Goal: Information Seeking & Learning: Check status

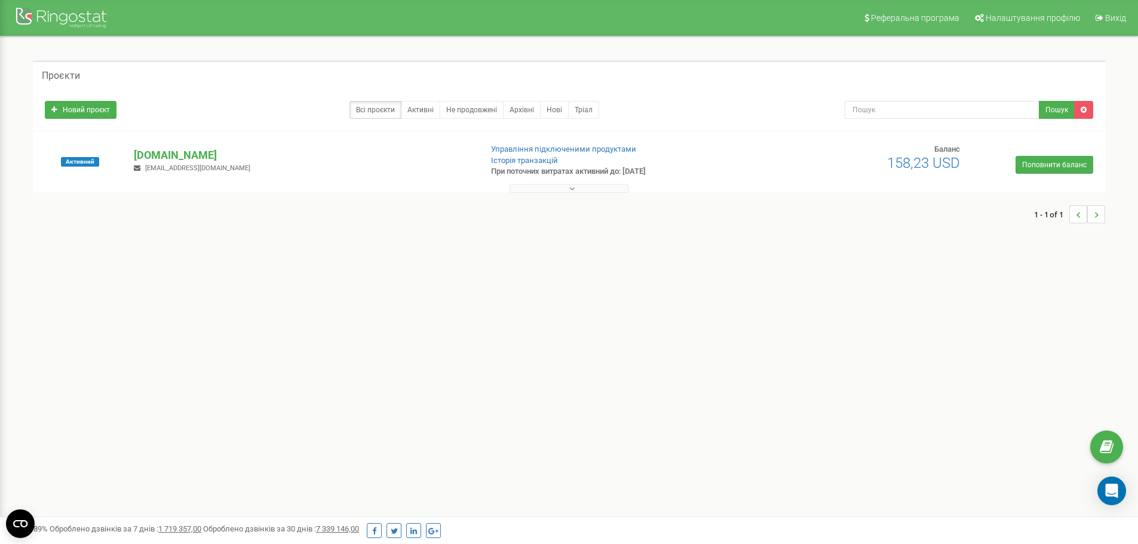
click at [563, 192] on button at bounding box center [570, 188] width 120 height 9
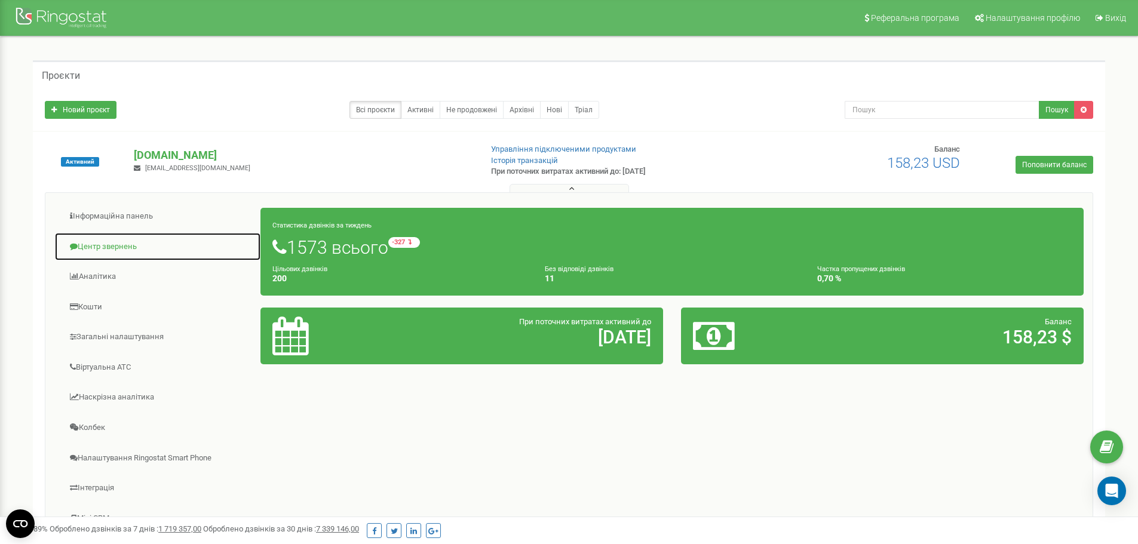
click at [100, 238] on link "Центр звернень" at bounding box center [157, 246] width 207 height 29
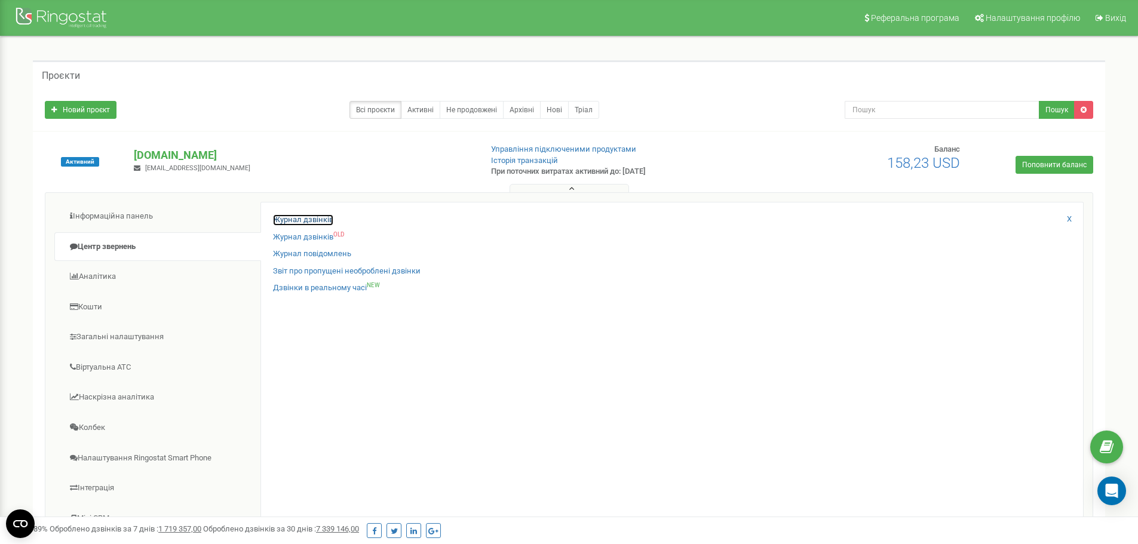
click at [313, 215] on link "Журнал дзвінків" at bounding box center [303, 220] width 60 height 11
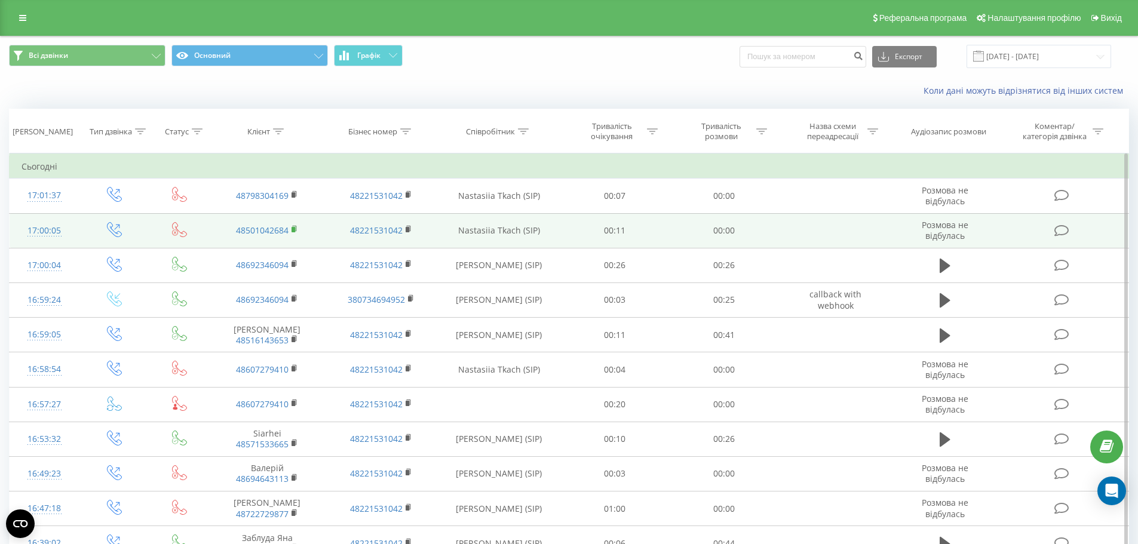
click at [293, 231] on rect at bounding box center [294, 229] width 4 height 5
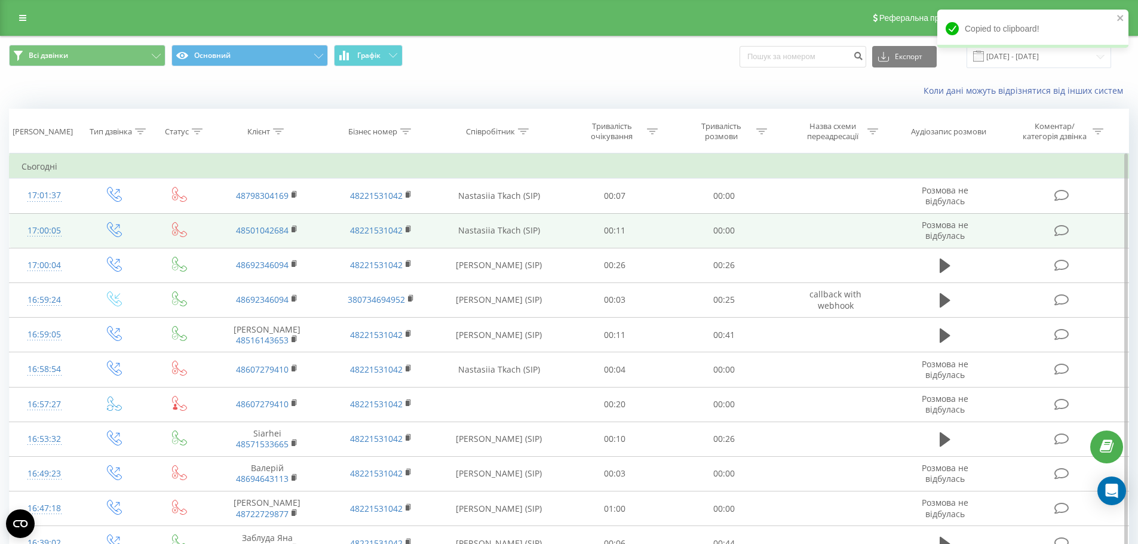
click at [39, 231] on div "17:00:05" at bounding box center [45, 230] width 46 height 23
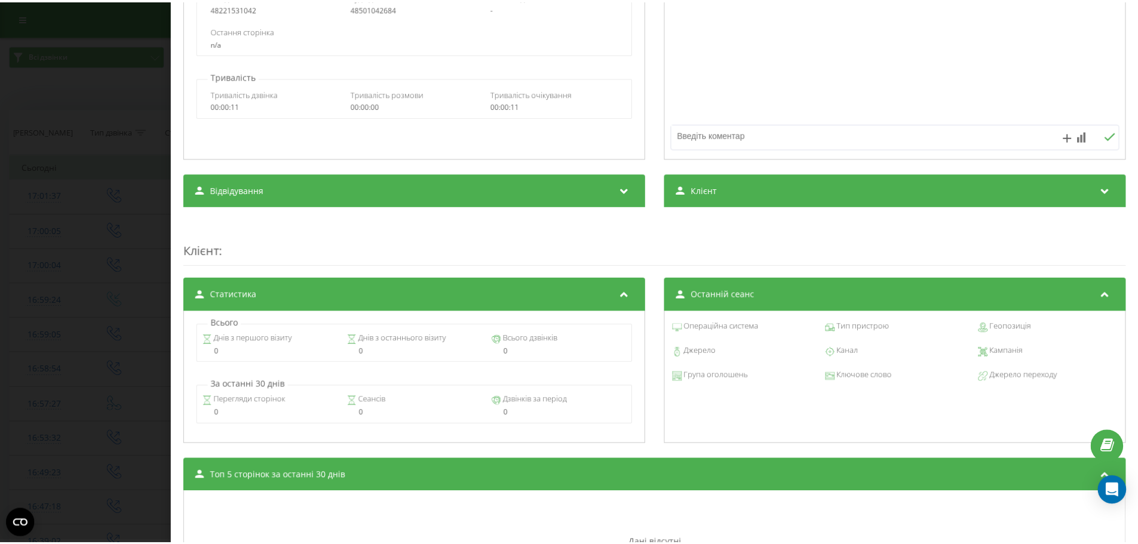
scroll to position [239, 0]
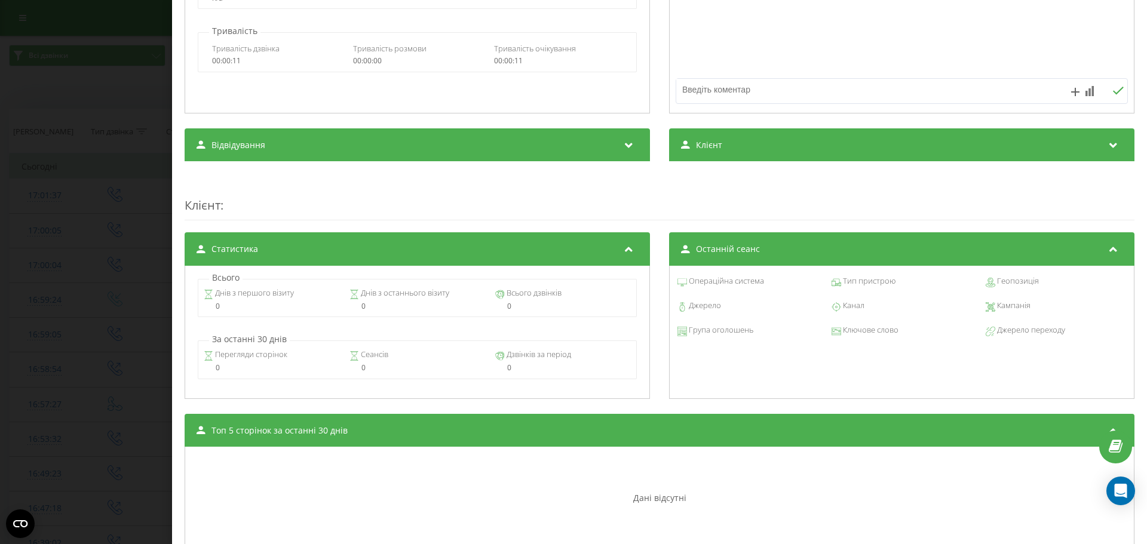
click at [156, 89] on div "Дзвінок : ua15_-1755615605.210793 Транскрипція Для AI-аналізу майбутніх дзвінкі…" at bounding box center [573, 272] width 1147 height 544
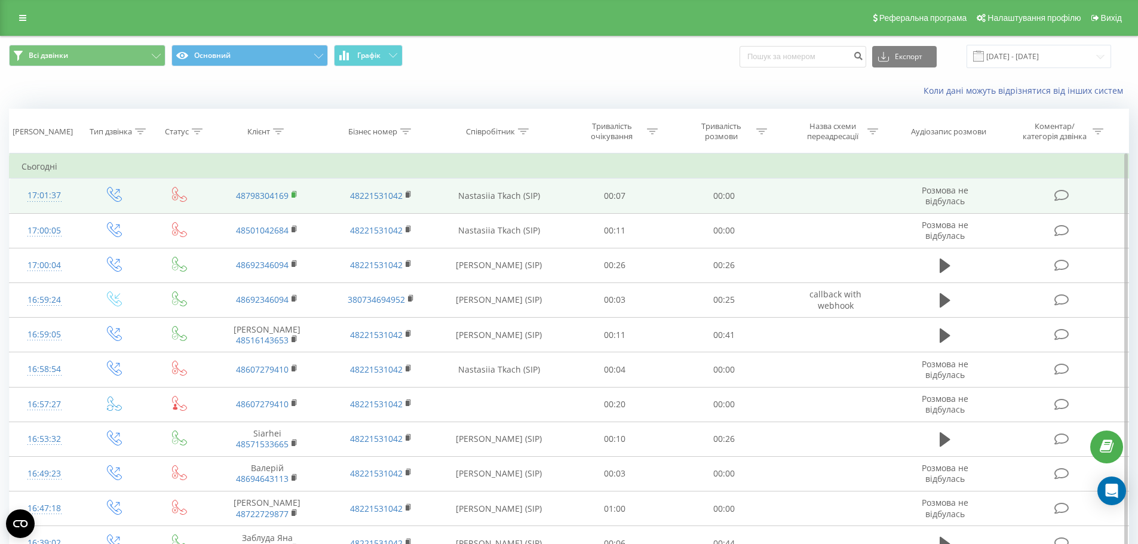
click at [293, 196] on rect at bounding box center [294, 194] width 4 height 5
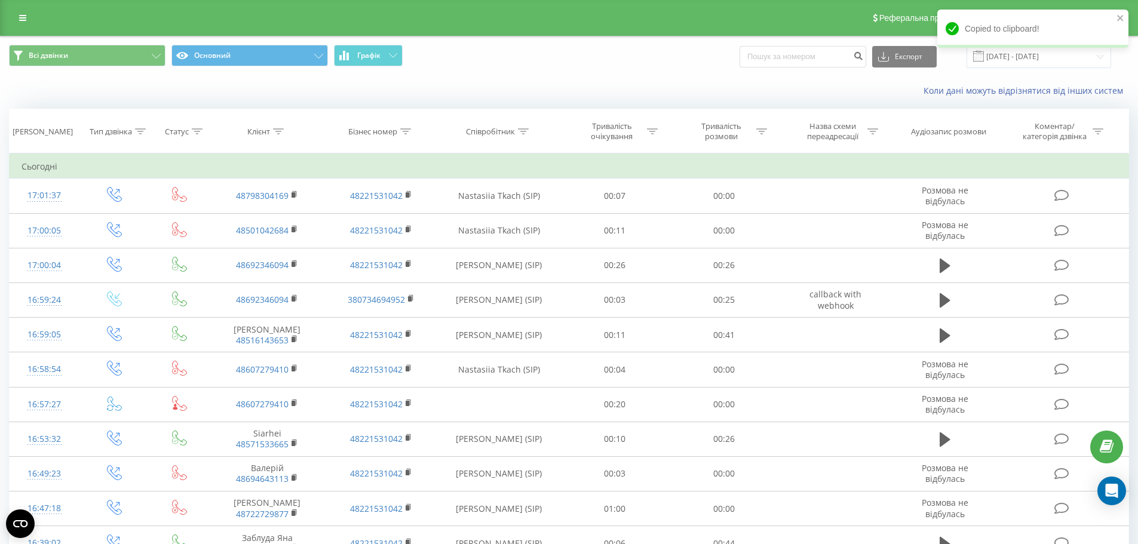
click at [616, 92] on div "Коли дані можуть відрізнятися вiд інших систем" at bounding box center [782, 91] width 710 height 12
click at [26, 22] on link at bounding box center [23, 18] width 22 height 17
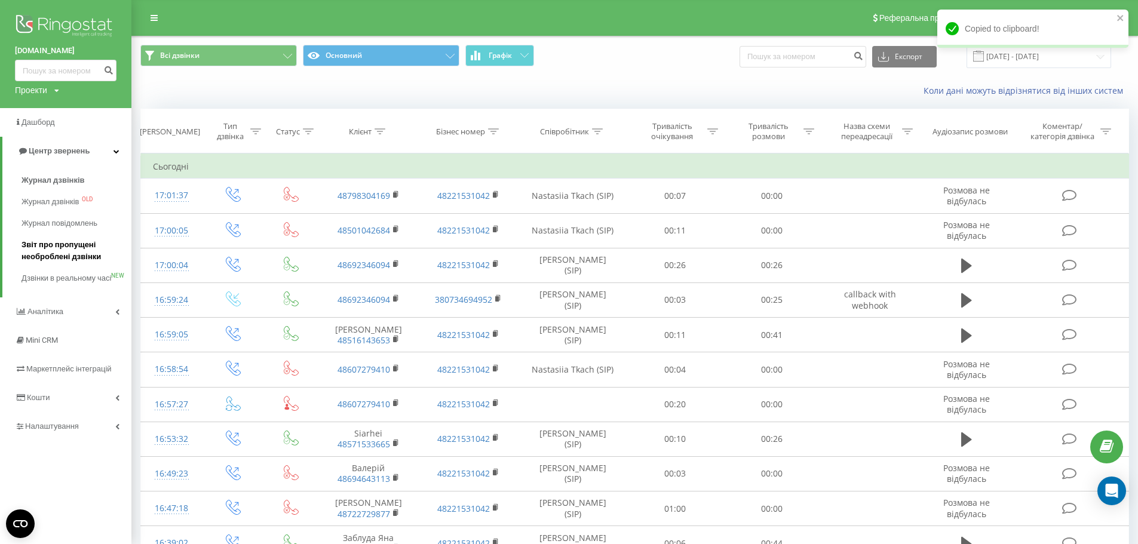
click at [68, 252] on span "Звіт про пропущені необроблені дзвінки" at bounding box center [74, 251] width 104 height 24
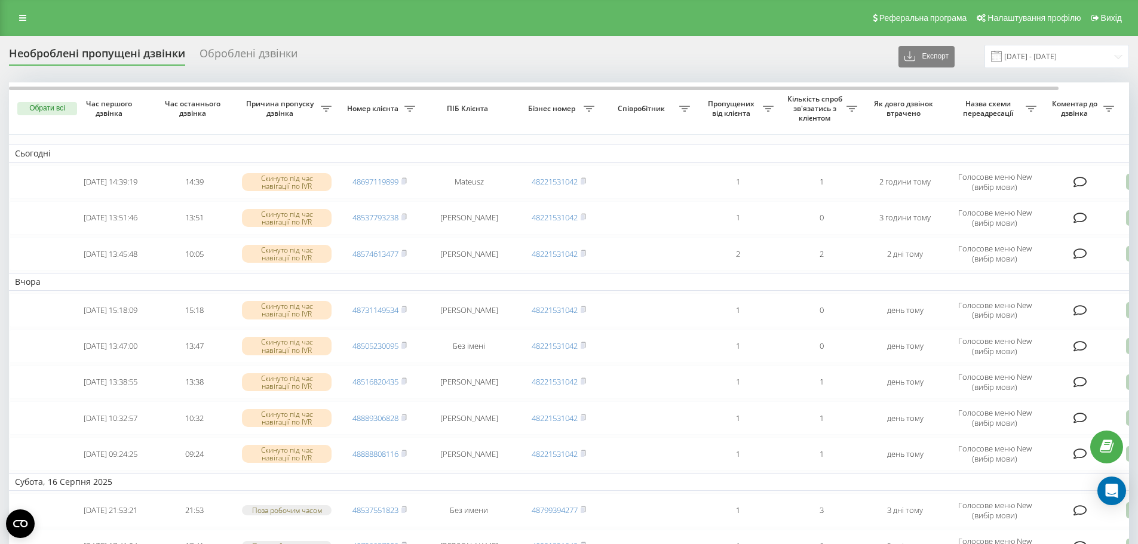
click at [589, 54] on div "Необроблені пропущені дзвінки Оброблені дзвінки Експорт .csv .xlsx 19.07.2025 -…" at bounding box center [569, 56] width 1120 height 23
click at [608, 55] on div "Необроблені пропущені дзвінки Оброблені дзвінки Експорт .csv .xlsx 19.07.2025 -…" at bounding box center [569, 56] width 1120 height 23
click at [614, 57] on div "Необроблені пропущені дзвінки Оброблені дзвінки Експорт .csv .xlsx 19.07.2025 -…" at bounding box center [569, 56] width 1120 height 23
click at [238, 59] on div "Оброблені дзвінки" at bounding box center [249, 56] width 98 height 19
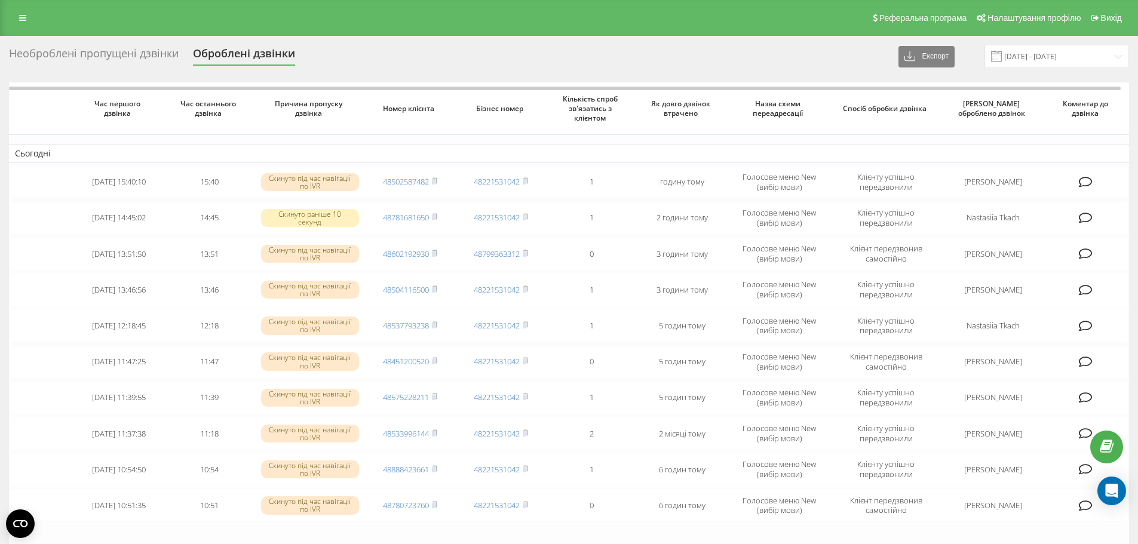
click at [565, 67] on div "Необроблені пропущені дзвінки Оброблені дзвінки Експорт .csv .xlsx 19.07.2025 -…" at bounding box center [569, 56] width 1120 height 23
click at [16, 21] on link at bounding box center [23, 18] width 22 height 17
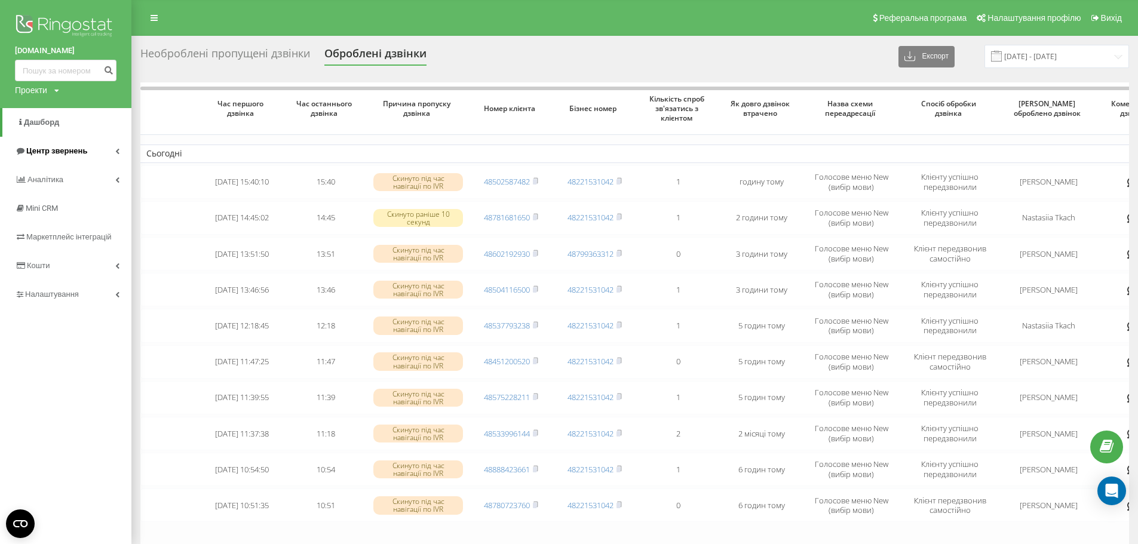
click at [83, 155] on span "Центр звернень" at bounding box center [56, 150] width 61 height 9
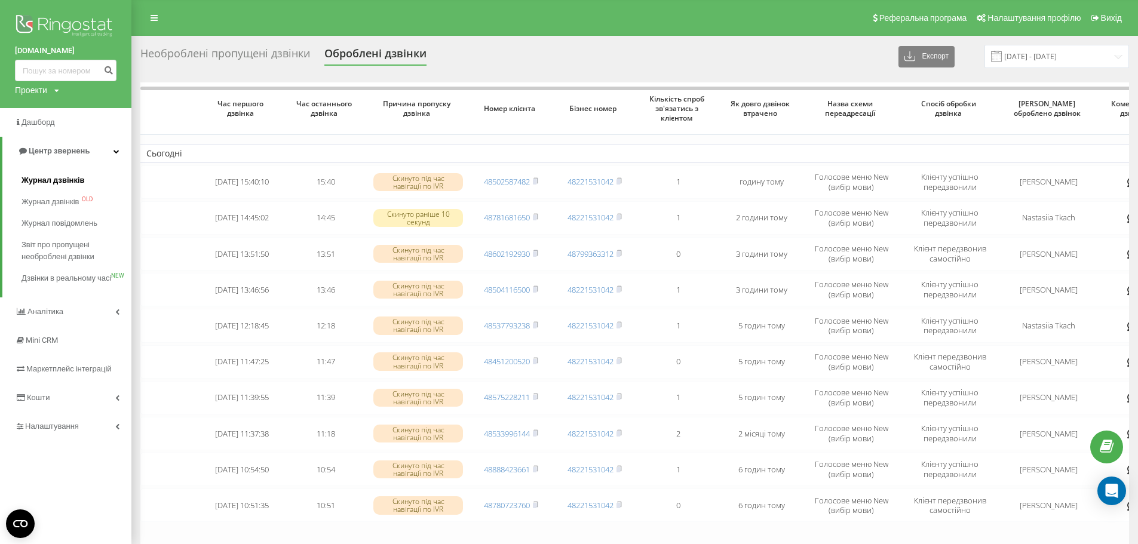
click at [55, 181] on span "Журнал дзвінків" at bounding box center [53, 180] width 63 height 12
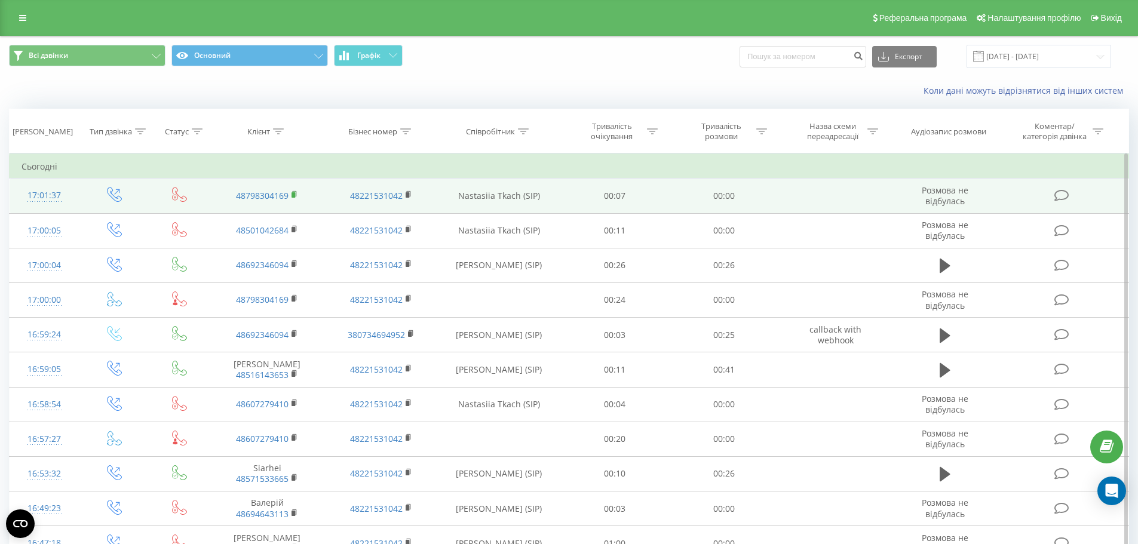
click at [293, 192] on rect at bounding box center [294, 194] width 4 height 5
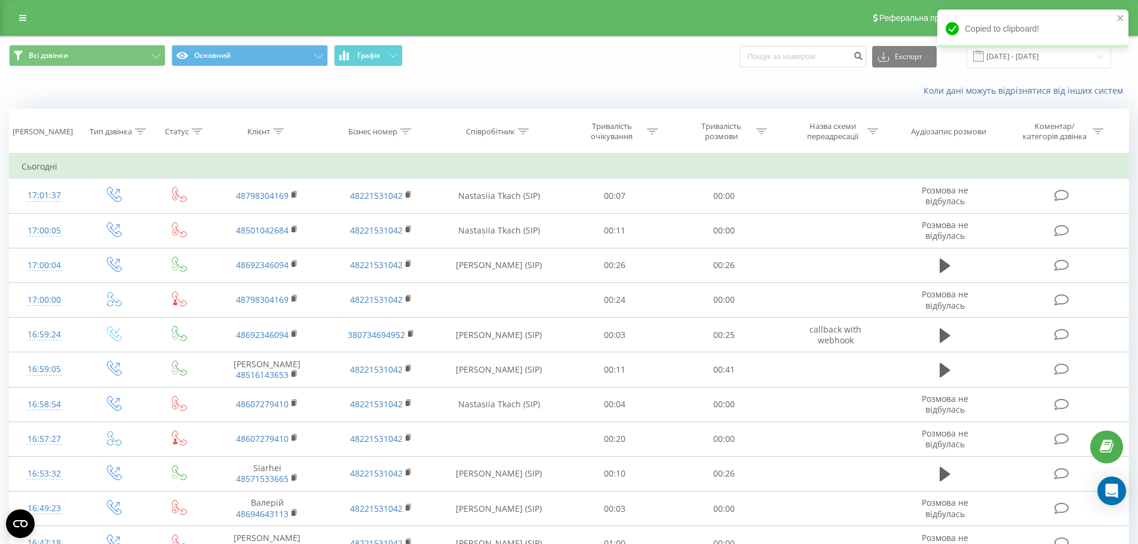
click at [847, 71] on div "Всі дзвінки Основний Графік Експорт .csv .xls .xlsx 19.07.2025 - 19.08.2025" at bounding box center [569, 56] width 1137 height 40
click at [835, 59] on input at bounding box center [803, 57] width 127 height 22
paste input "48798304169"
type input "48798304169"
click at [863, 58] on icon "submit" at bounding box center [858, 54] width 10 height 7
